Goal: Transaction & Acquisition: Obtain resource

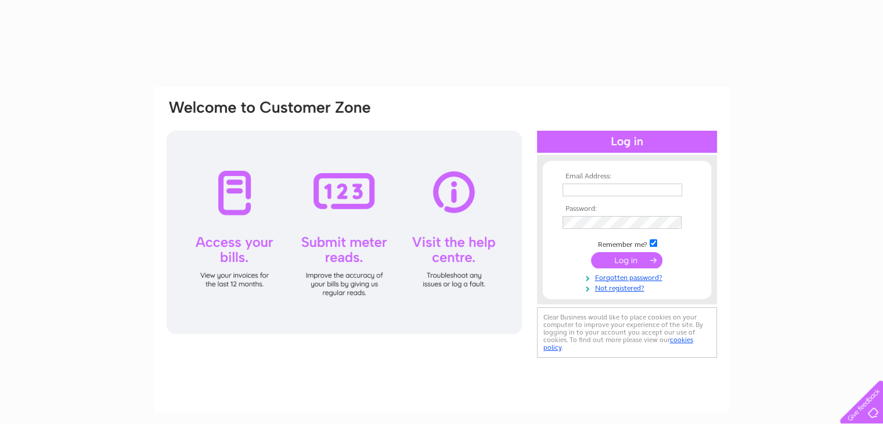
type input "edinburghautos@gmail.com"
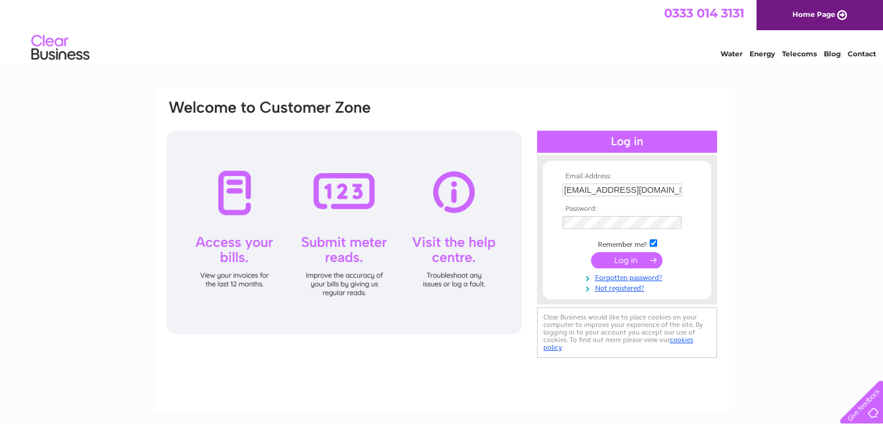
drag, startPoint x: 0, startPoint y: 0, endPoint x: 613, endPoint y: 262, distance: 666.6
click at [613, 262] on input "submit" at bounding box center [626, 260] width 71 height 16
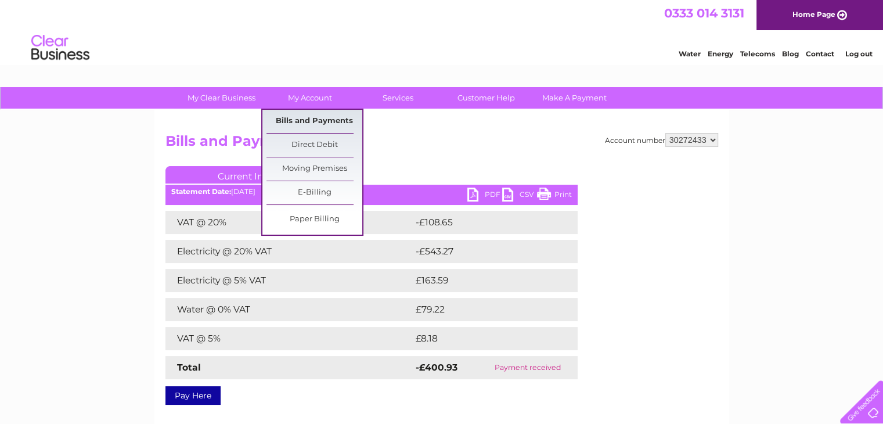
click at [330, 125] on link "Bills and Payments" at bounding box center [314, 121] width 96 height 23
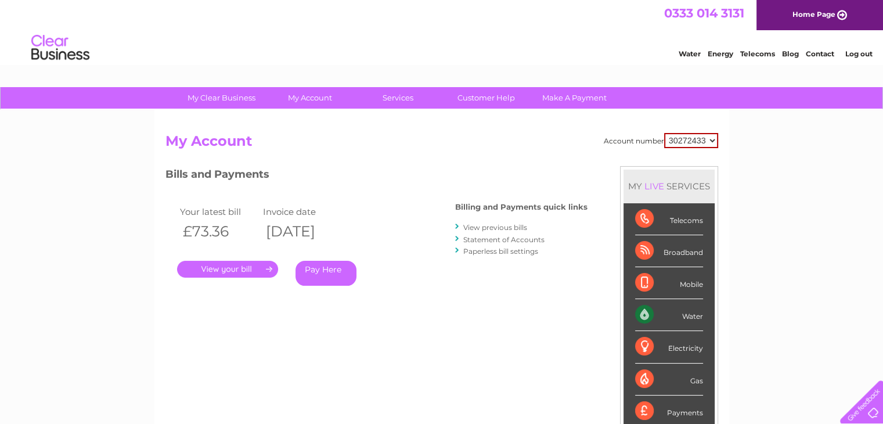
click at [506, 228] on link "View previous bills" at bounding box center [495, 227] width 64 height 9
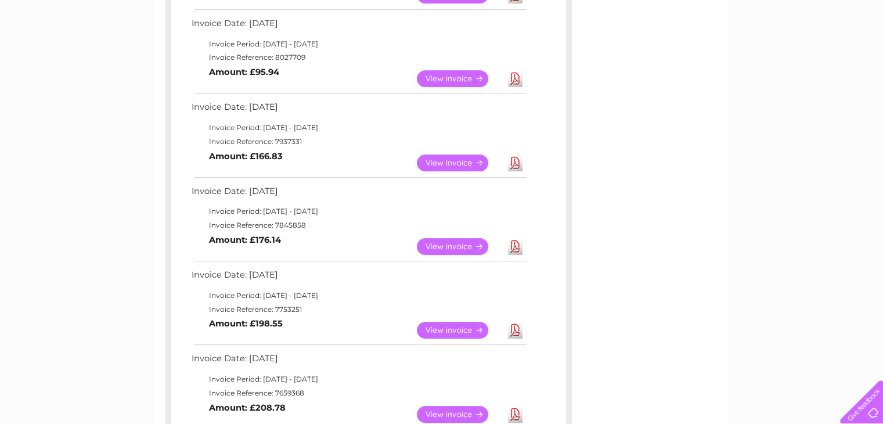
scroll to position [290, 0]
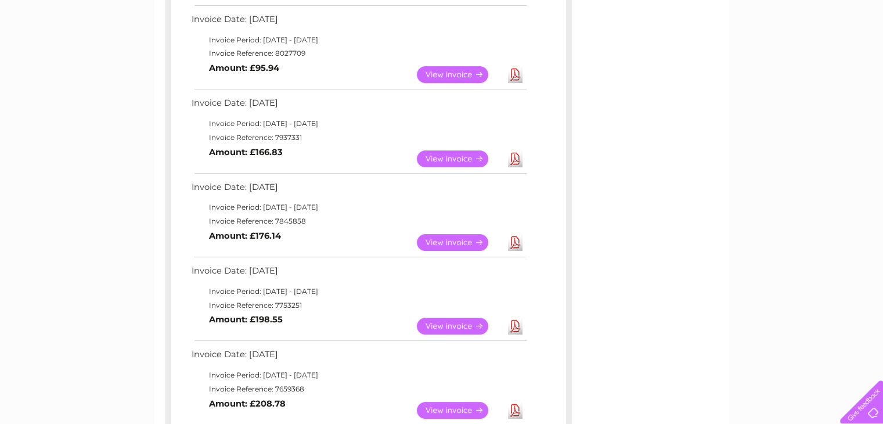
click at [515, 242] on link "Download" at bounding box center [515, 242] width 15 height 17
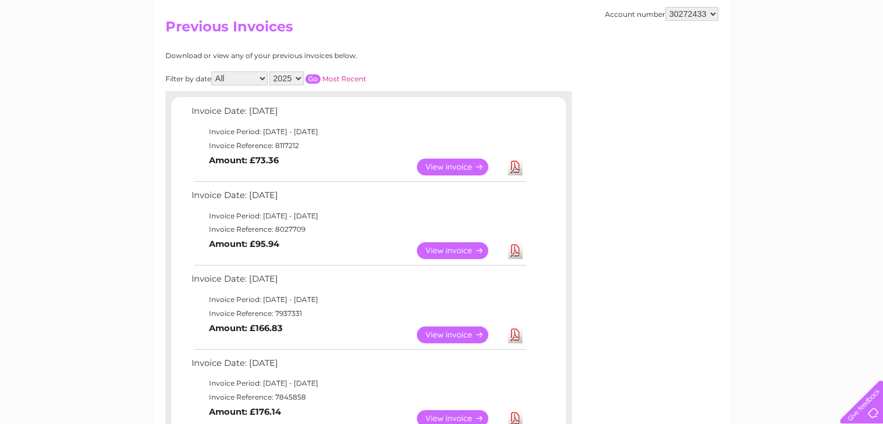
scroll to position [116, 0]
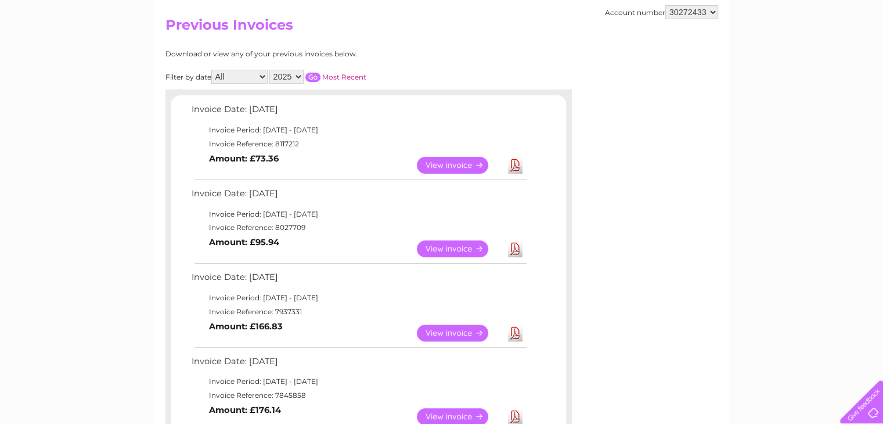
click at [515, 335] on link "Download" at bounding box center [515, 332] width 15 height 17
click at [513, 245] on link "Download" at bounding box center [515, 248] width 15 height 17
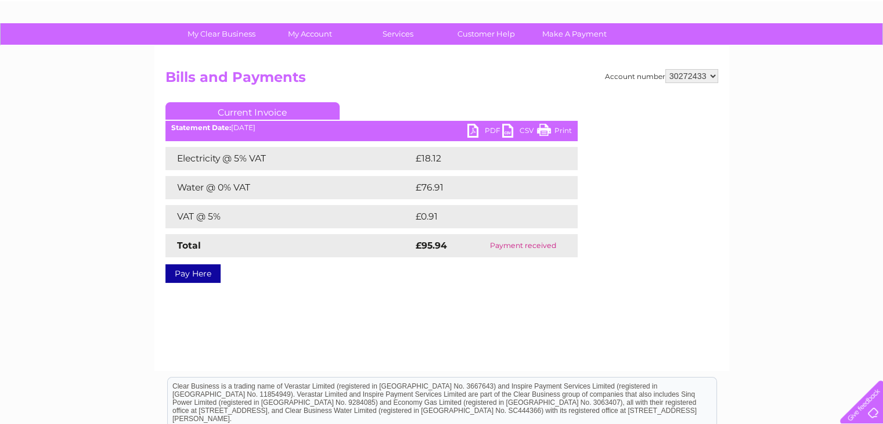
scroll to position [58, 0]
